Goal: Navigation & Orientation: Find specific page/section

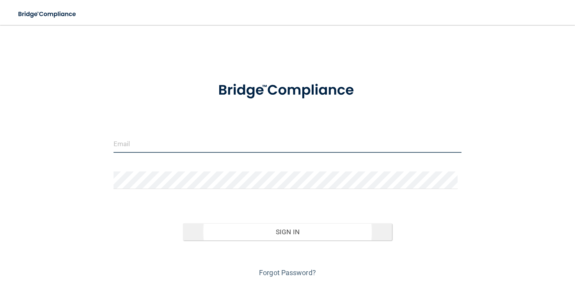
type input "[EMAIL_ADDRESS][DOMAIN_NAME]"
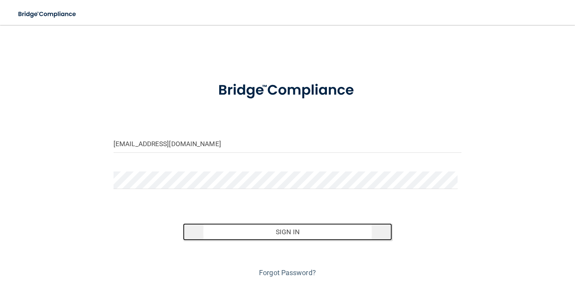
click at [280, 229] on button "Sign In" at bounding box center [287, 231] width 209 height 17
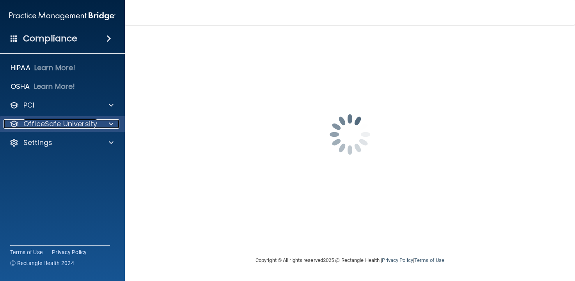
click at [112, 124] on span at bounding box center [111, 123] width 5 height 9
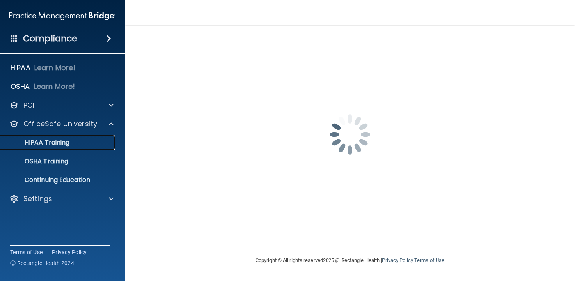
click at [50, 140] on p "HIPAA Training" at bounding box center [37, 143] width 64 height 8
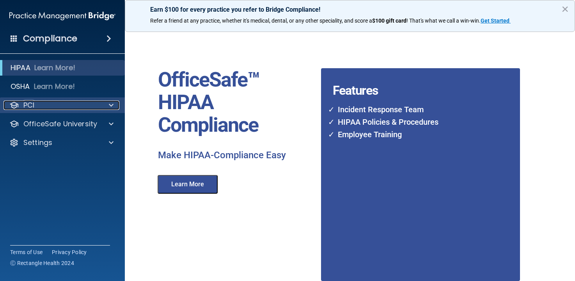
click at [34, 103] on p "PCI" at bounding box center [28, 105] width 11 height 9
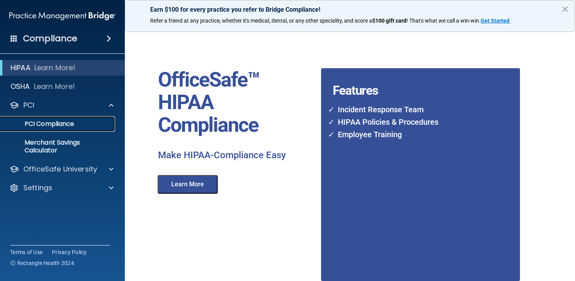
click at [92, 125] on p "PCI Compliance" at bounding box center [58, 124] width 106 height 8
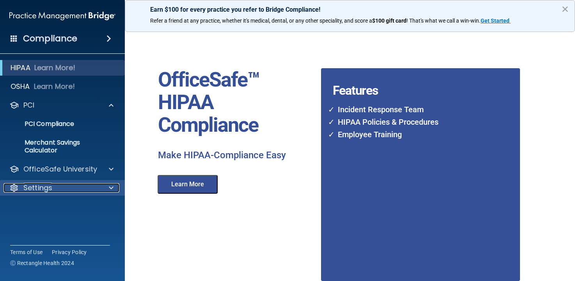
click at [41, 185] on p "Settings" at bounding box center [37, 187] width 29 height 9
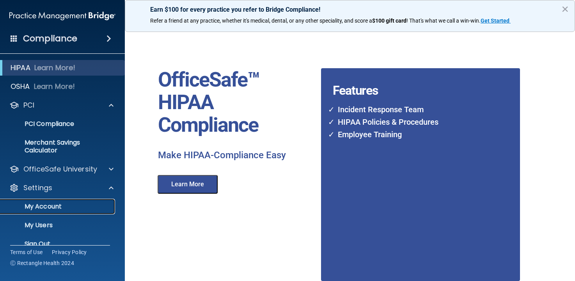
click at [43, 205] on p "My Account" at bounding box center [58, 207] width 106 height 8
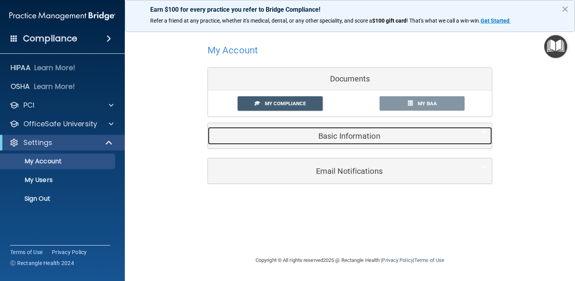
click at [338, 135] on h5 "Basic Information" at bounding box center [338, 136] width 248 height 9
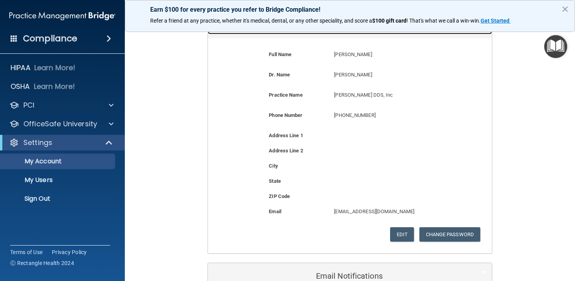
scroll to position [156, 0]
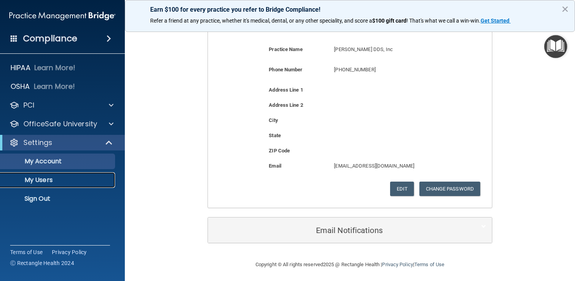
click at [44, 179] on p "My Users" at bounding box center [58, 180] width 106 height 8
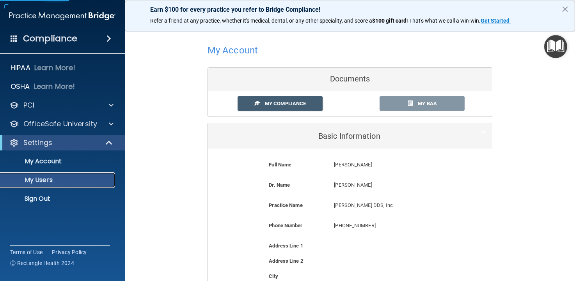
select select "20"
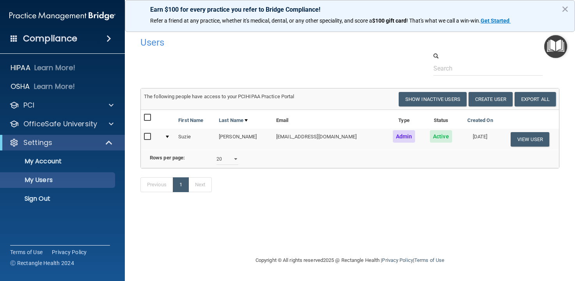
click at [55, 36] on h4 "Compliance" at bounding box center [50, 38] width 54 height 11
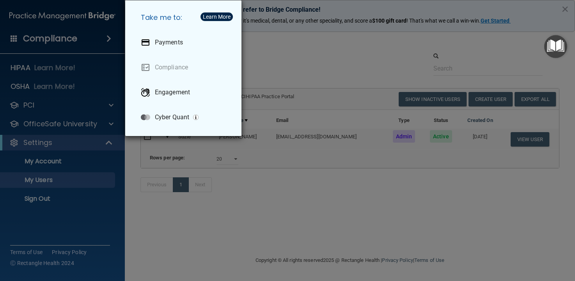
click at [32, 105] on div "Take me to: Payments Compliance Engagement Cyber Quant" at bounding box center [287, 140] width 575 height 281
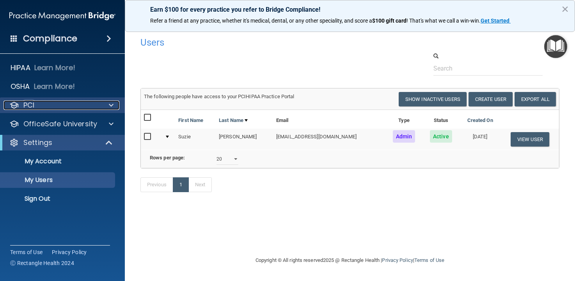
click at [28, 104] on p "PCI" at bounding box center [28, 105] width 11 height 9
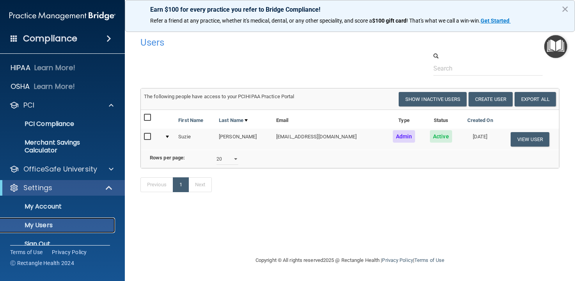
click at [44, 223] on p "My Users" at bounding box center [58, 225] width 106 height 8
click at [51, 206] on p "My Account" at bounding box center [58, 207] width 106 height 8
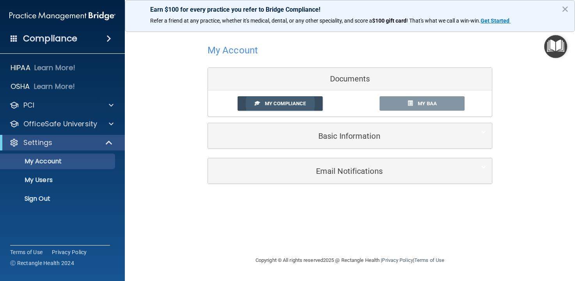
click at [282, 101] on span "My Compliance" at bounding box center [285, 104] width 41 height 6
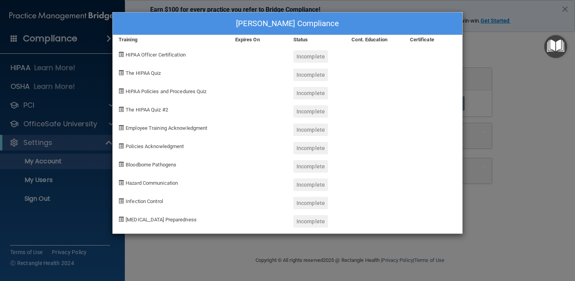
click at [137, 4] on div "[PERSON_NAME] Compliance Training Expires On Status Cont. Education Certificate…" at bounding box center [287, 140] width 575 height 281
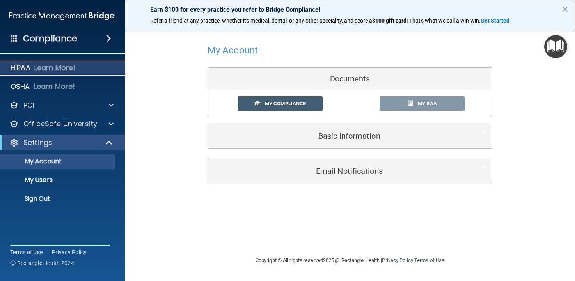
click at [29, 67] on p "HIPAA" at bounding box center [21, 67] width 20 height 9
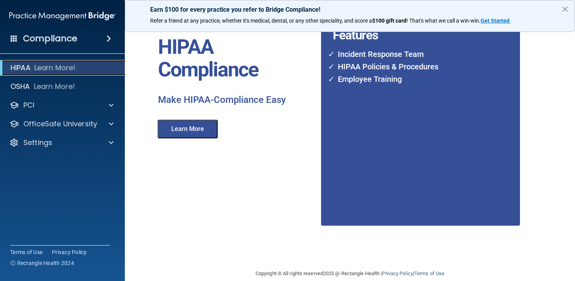
scroll to position [67, 0]
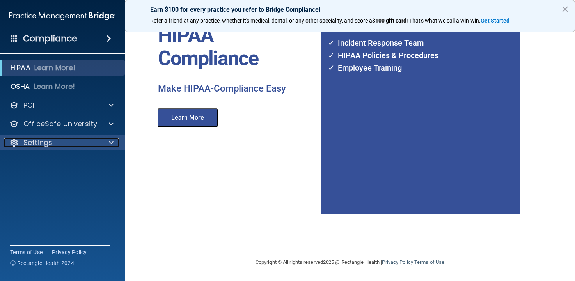
click at [109, 142] on span at bounding box center [111, 142] width 5 height 9
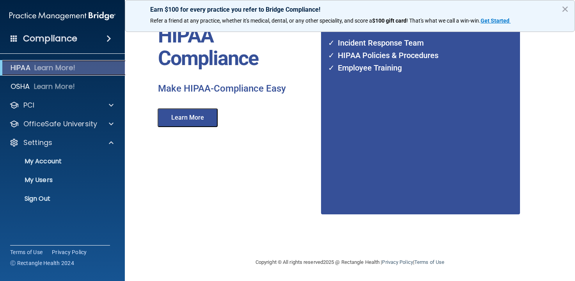
click at [51, 65] on p "Learn More!" at bounding box center [54, 67] width 41 height 9
click at [46, 34] on h4 "Compliance" at bounding box center [50, 38] width 54 height 11
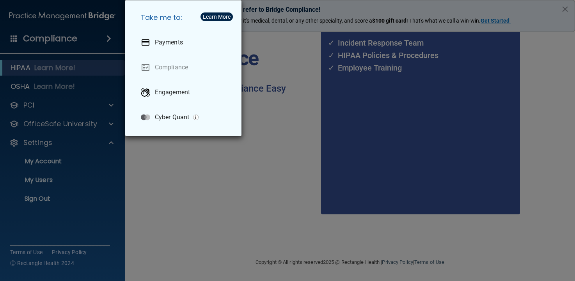
click at [14, 102] on div "Take me to: Payments Compliance Engagement Cyber Quant" at bounding box center [287, 140] width 575 height 281
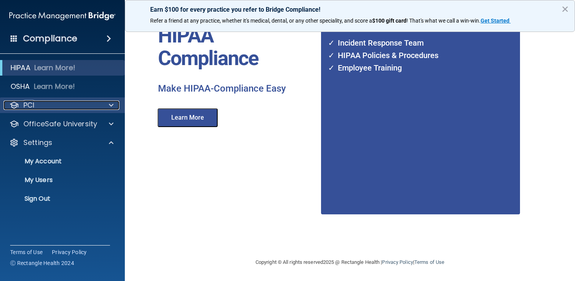
click at [109, 106] on span at bounding box center [111, 105] width 5 height 9
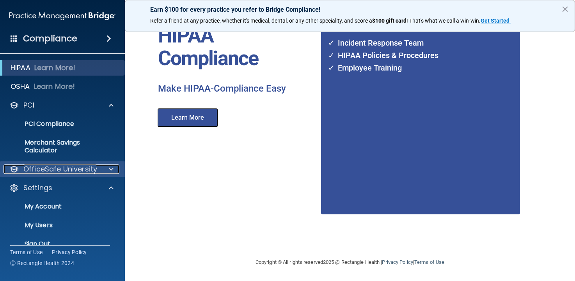
click at [109, 166] on span at bounding box center [111, 169] width 5 height 9
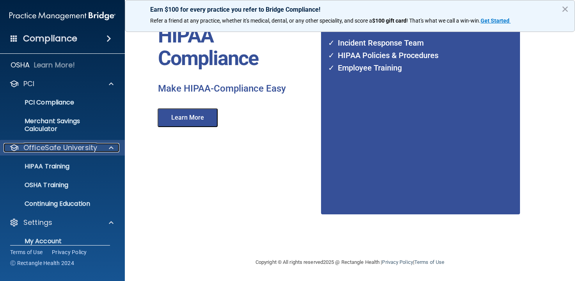
scroll to position [39, 0]
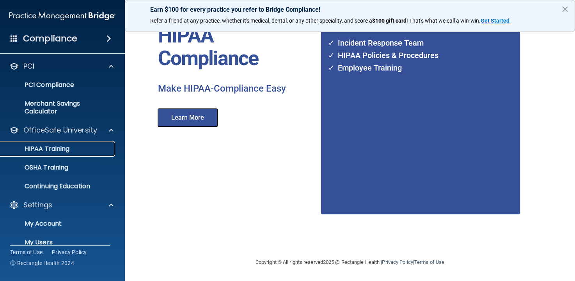
click at [94, 149] on div "HIPAA Training" at bounding box center [58, 149] width 106 height 8
click at [55, 146] on p "HIPAA Training" at bounding box center [37, 149] width 64 height 8
click at [565, 11] on button "×" at bounding box center [564, 9] width 7 height 12
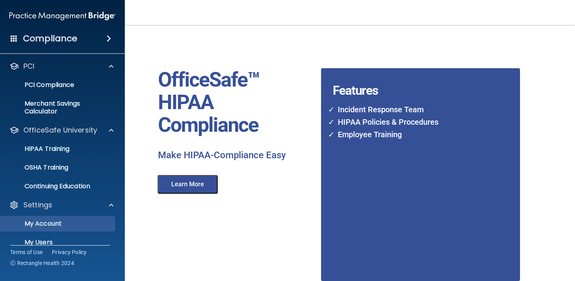
scroll to position [69, 0]
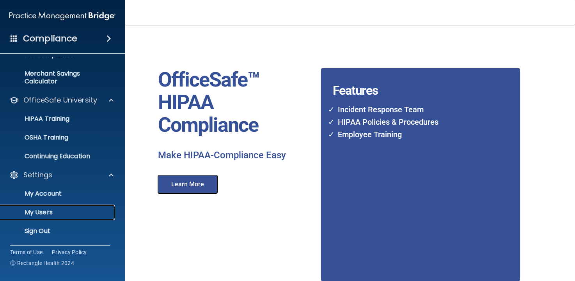
click at [47, 211] on p "My Users" at bounding box center [58, 213] width 106 height 8
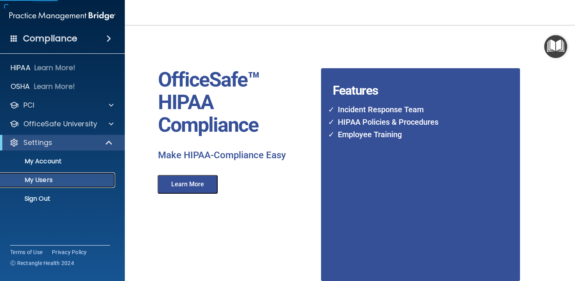
select select "20"
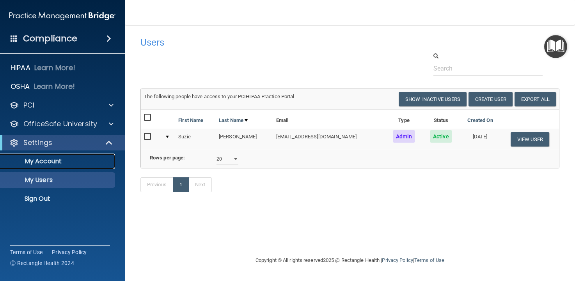
click at [46, 161] on p "My Account" at bounding box center [58, 162] width 106 height 8
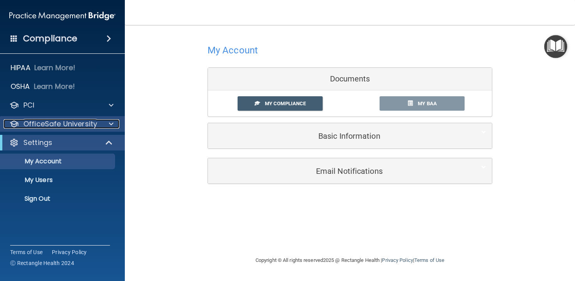
click at [112, 122] on span at bounding box center [111, 123] width 5 height 9
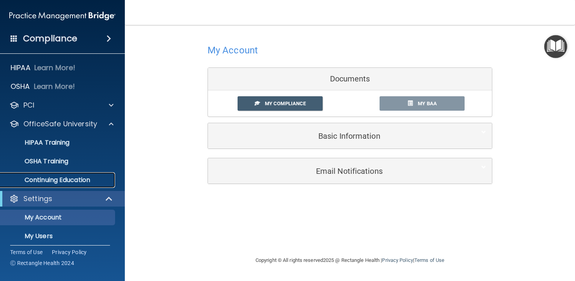
click at [57, 179] on p "Continuing Education" at bounding box center [58, 180] width 106 height 8
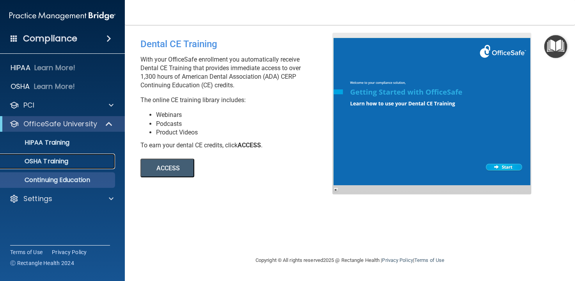
click at [54, 162] on p "OSHA Training" at bounding box center [36, 162] width 63 height 8
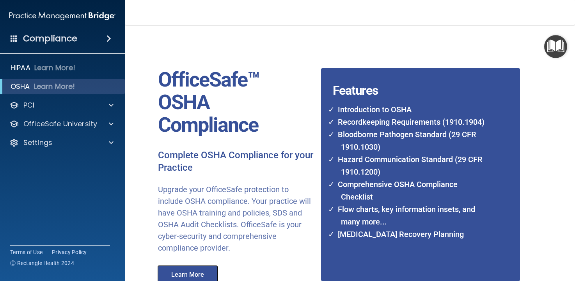
click at [110, 37] on span at bounding box center [108, 38] width 5 height 9
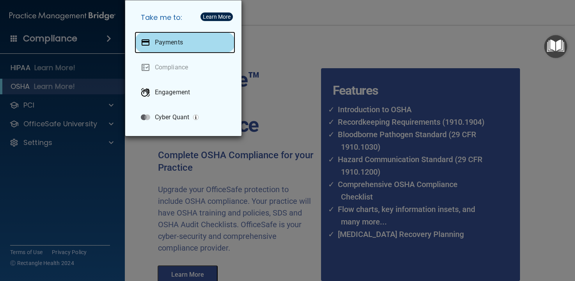
click at [178, 42] on p "Payments" at bounding box center [169, 43] width 28 height 8
